Goal: Task Accomplishment & Management: Use online tool/utility

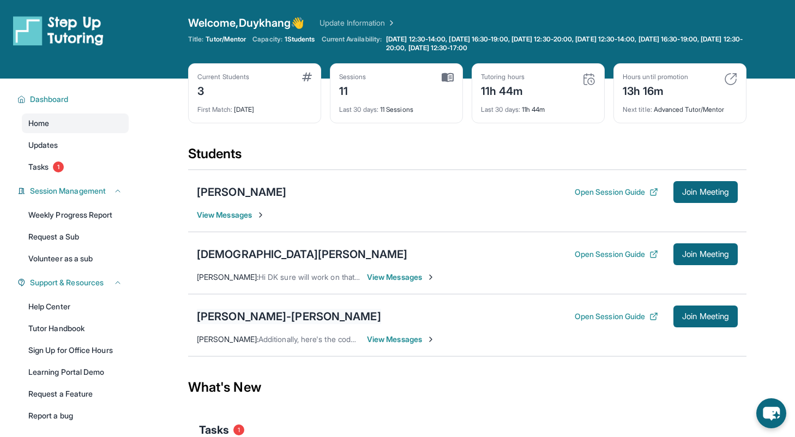
click at [227, 322] on div "[PERSON_NAME]-[PERSON_NAME]" at bounding box center [289, 316] width 184 height 15
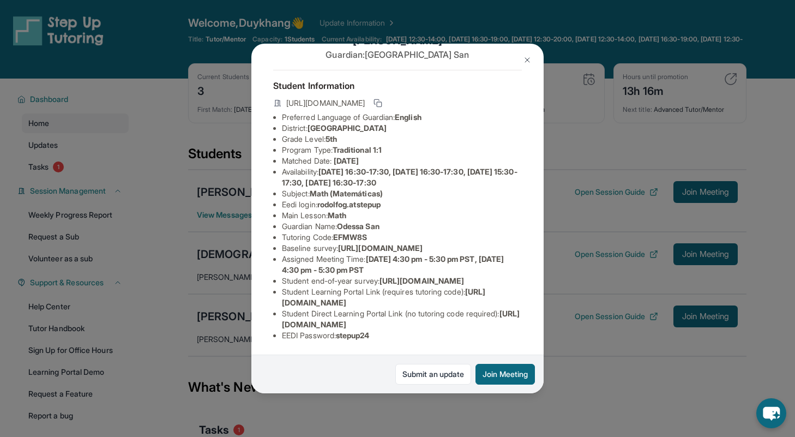
scroll to position [118, 0]
click at [527, 64] on img at bounding box center [527, 60] width 9 height 9
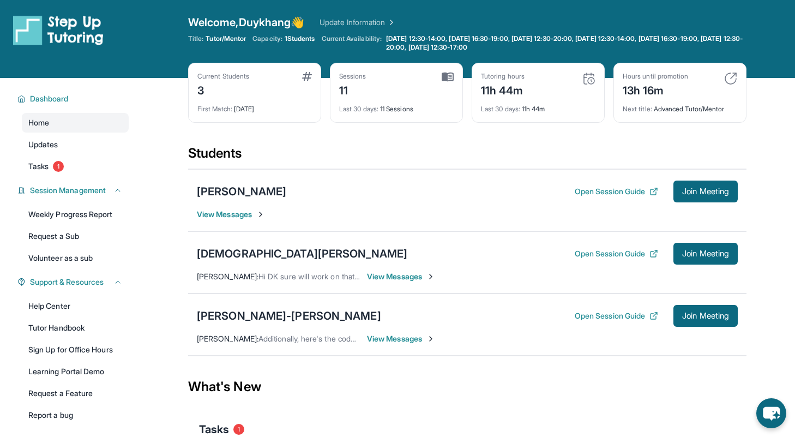
scroll to position [0, 0]
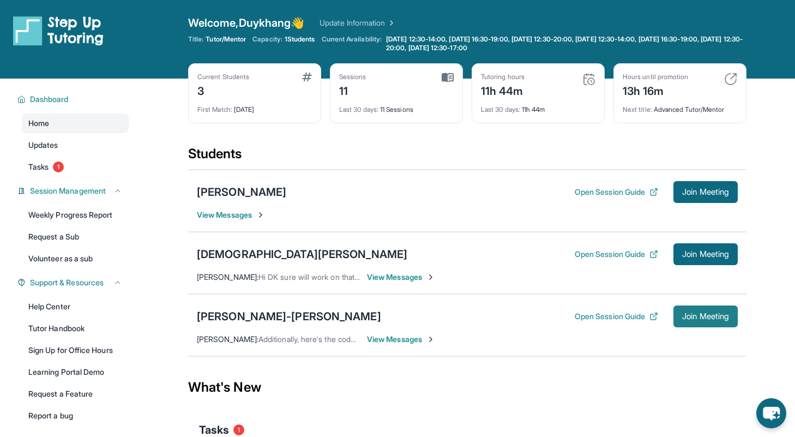
click at [712, 310] on button "Join Meeting" at bounding box center [706, 316] width 64 height 22
click at [287, 318] on div "[PERSON_NAME]-[PERSON_NAME]" at bounding box center [289, 316] width 184 height 15
